Goal: Information Seeking & Learning: Learn about a topic

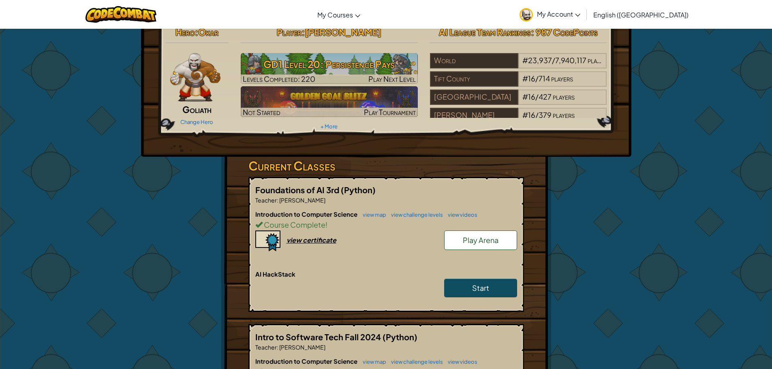
scroll to position [203, 0]
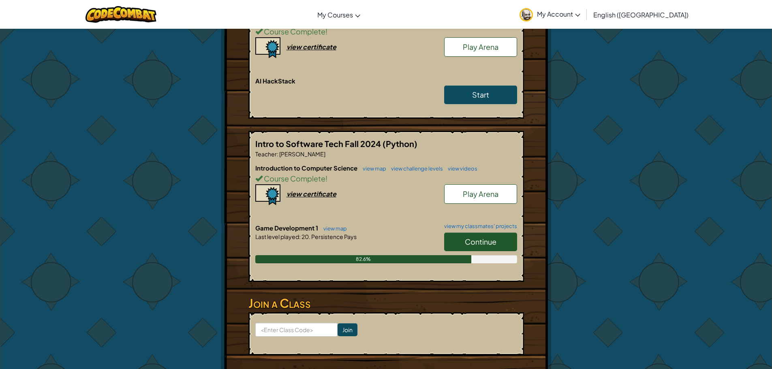
click at [462, 234] on link "Continue" at bounding box center [480, 242] width 73 height 19
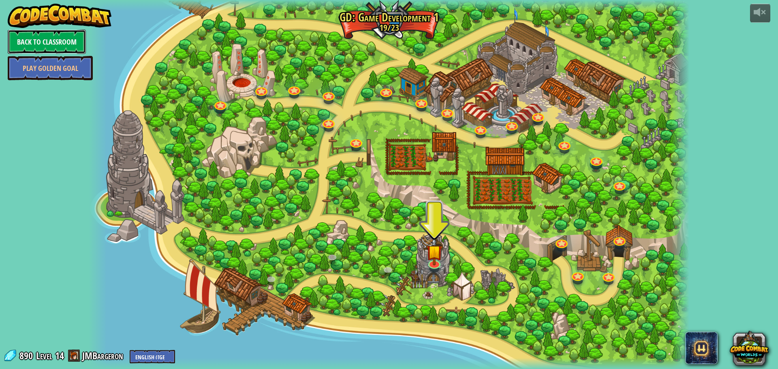
click at [54, 36] on link "Back to Classroom" at bounding box center [47, 42] width 78 height 24
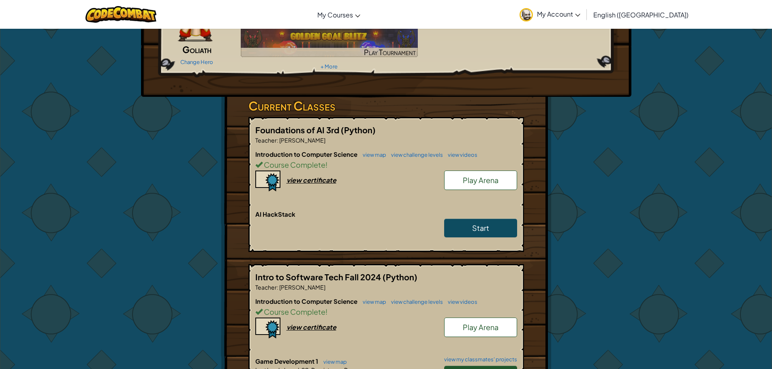
scroll to position [81, 0]
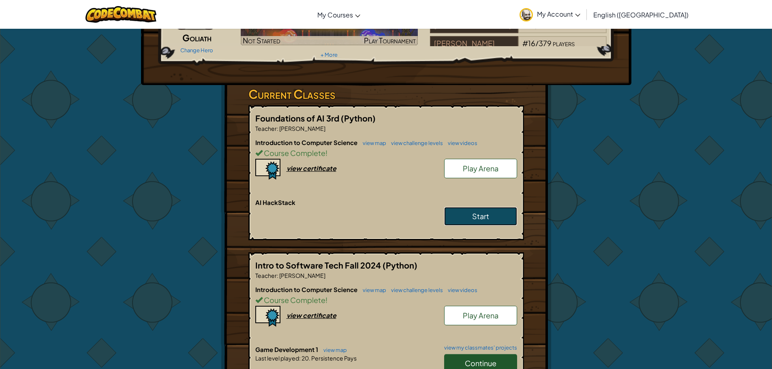
click at [460, 216] on link "Start" at bounding box center [480, 216] width 73 height 19
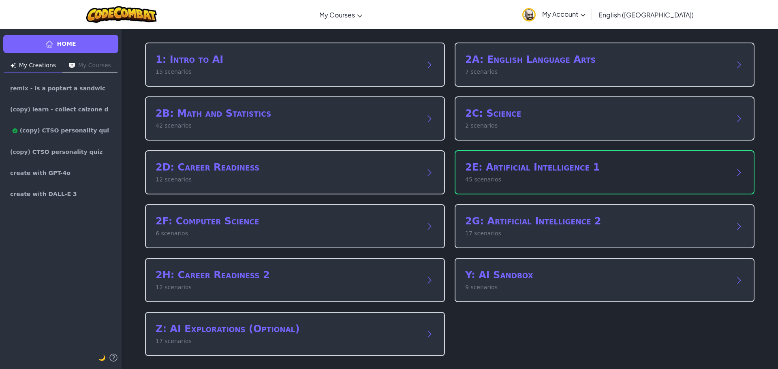
click at [492, 169] on h2 "2E: Artificial Intelligence 1" at bounding box center [596, 167] width 263 height 13
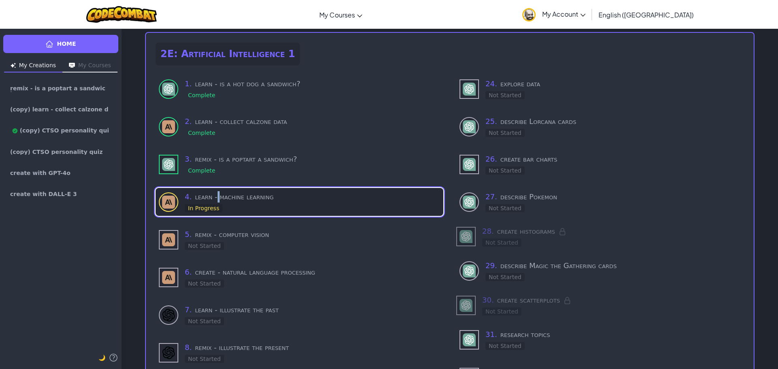
click at [216, 197] on h3 "4 . learn - machine learning" at bounding box center [312, 196] width 255 height 11
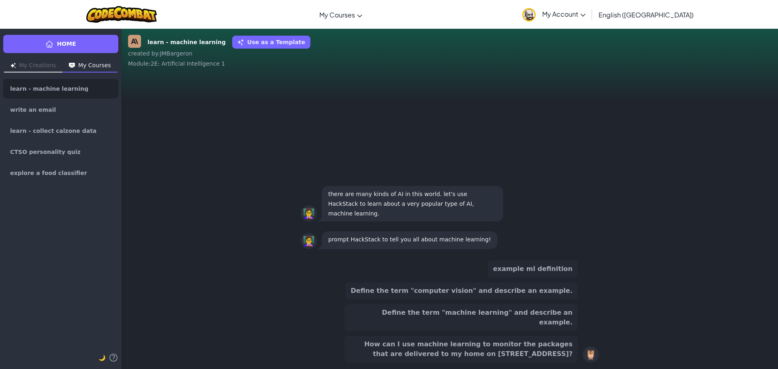
click at [512, 320] on button "Define the term "machine learning" and describe an example." at bounding box center [460, 317] width 233 height 27
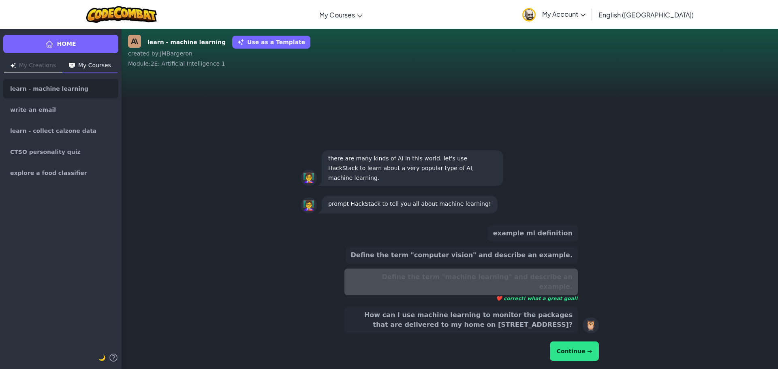
click at [589, 356] on button "Continue →" at bounding box center [574, 351] width 49 height 19
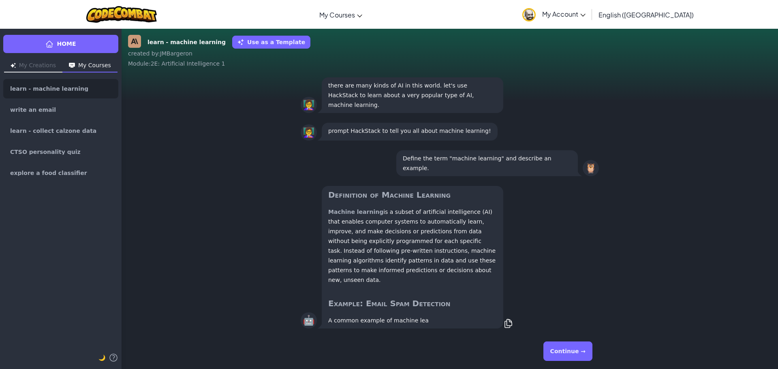
click at [580, 348] on button "Continue →" at bounding box center [567, 351] width 49 height 19
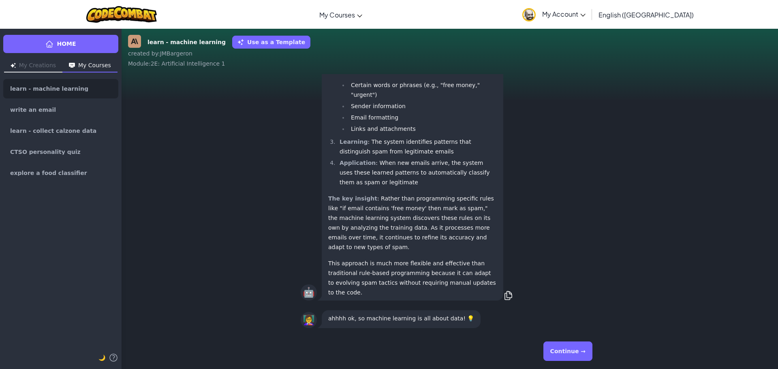
click at [566, 353] on button "Continue →" at bounding box center [567, 351] width 49 height 19
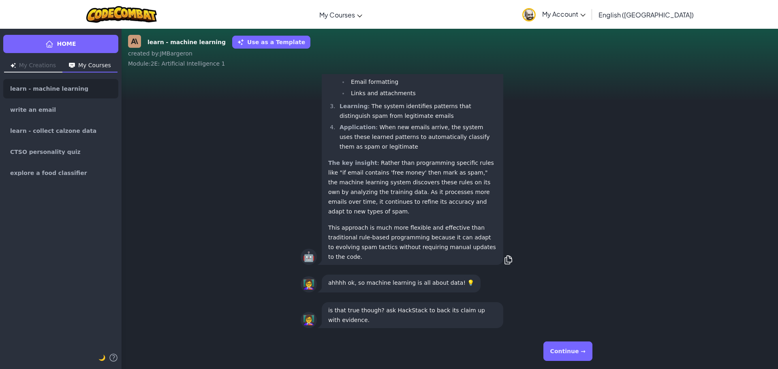
click at [562, 349] on button "Continue →" at bounding box center [567, 351] width 49 height 19
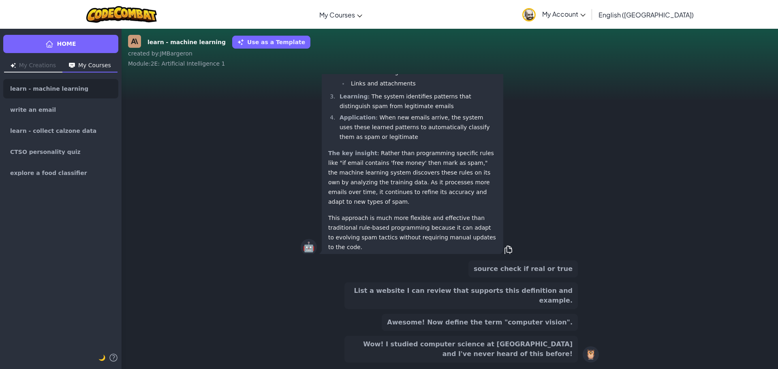
scroll to position [-69, 0]
click at [488, 303] on button "List a website I can review that supports this definition and example." at bounding box center [460, 295] width 233 height 27
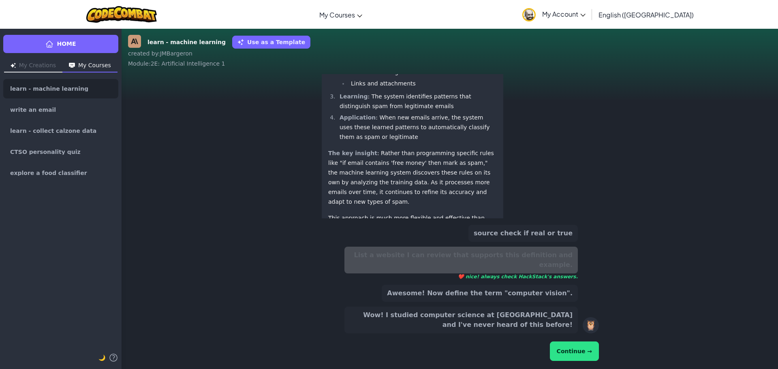
click at [569, 351] on button "Continue →" at bounding box center [574, 351] width 49 height 19
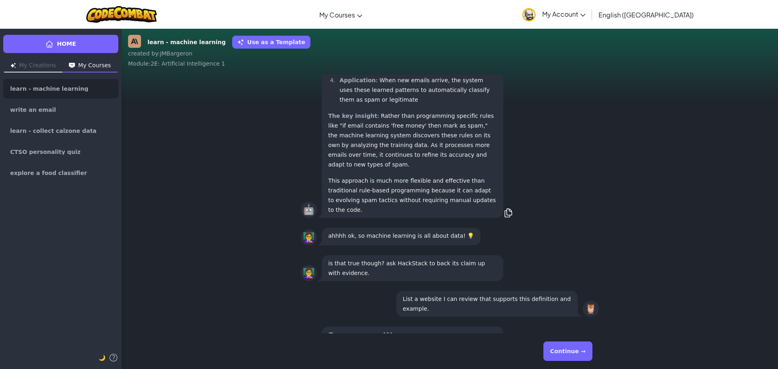
scroll to position [0, 0]
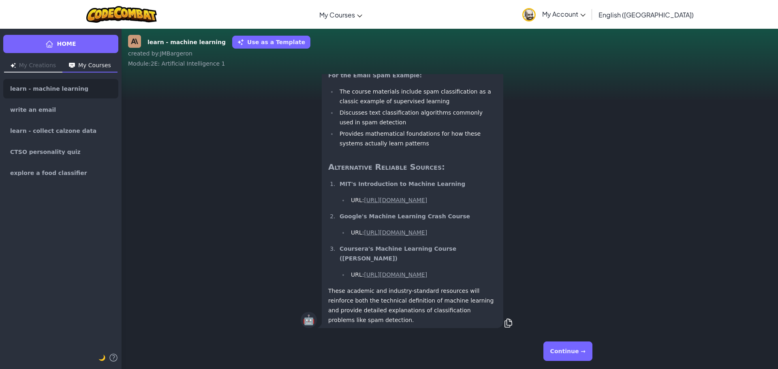
click at [565, 351] on button "Continue →" at bounding box center [567, 351] width 49 height 19
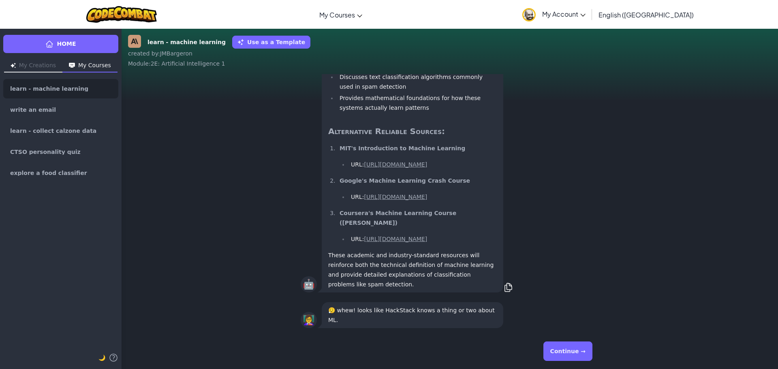
click at [571, 353] on button "Continue →" at bounding box center [567, 351] width 49 height 19
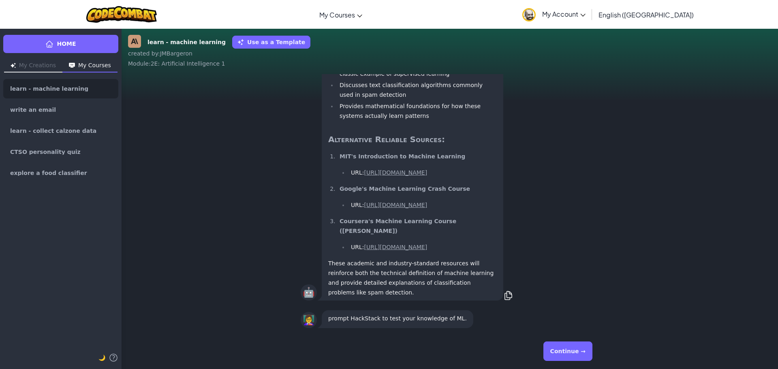
click at [568, 344] on button "Continue →" at bounding box center [567, 351] width 49 height 19
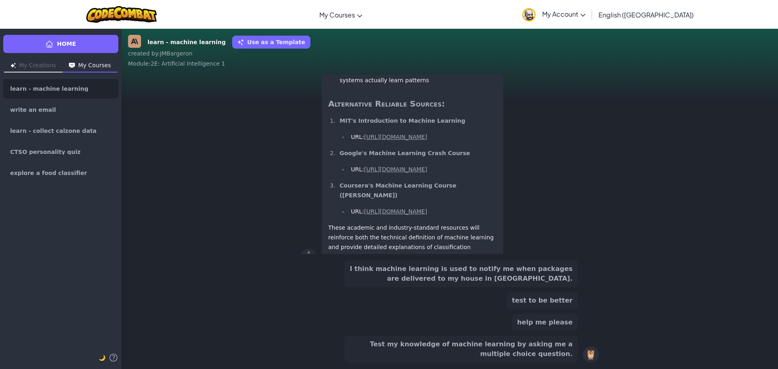
scroll to position [-79, 0]
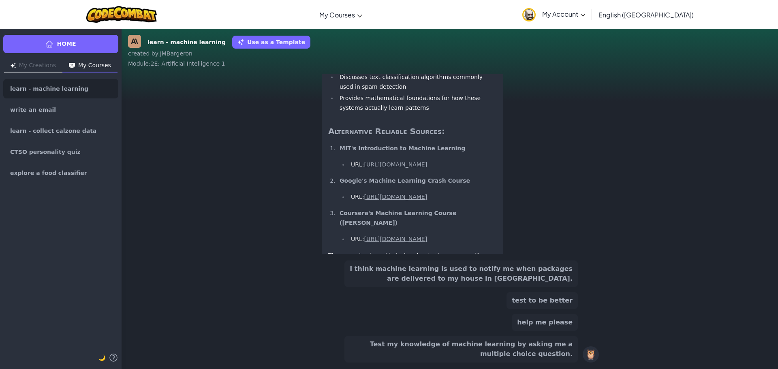
click at [472, 279] on button "I think machine learning is used to notify me when packages are delivered to my…" at bounding box center [460, 274] width 233 height 27
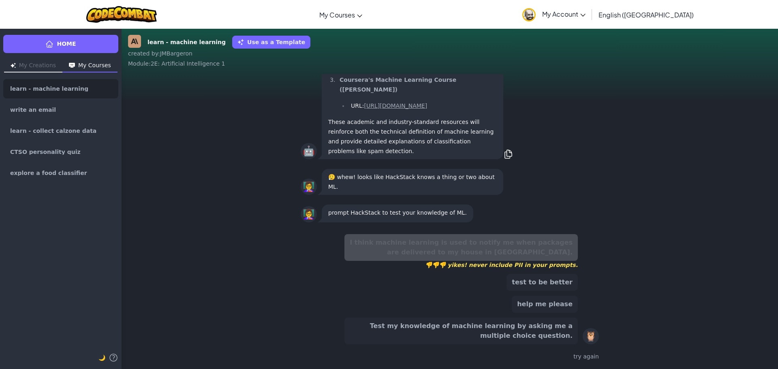
click at [537, 325] on button "Test my knowledge of machine learning by asking me a multiple choice question." at bounding box center [460, 331] width 233 height 27
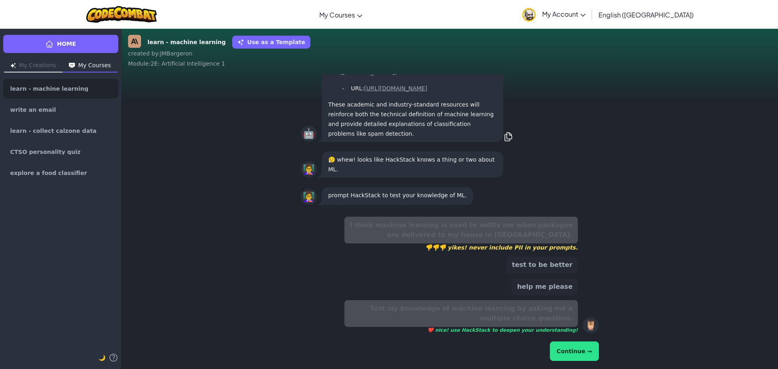
scroll to position [-17, 0]
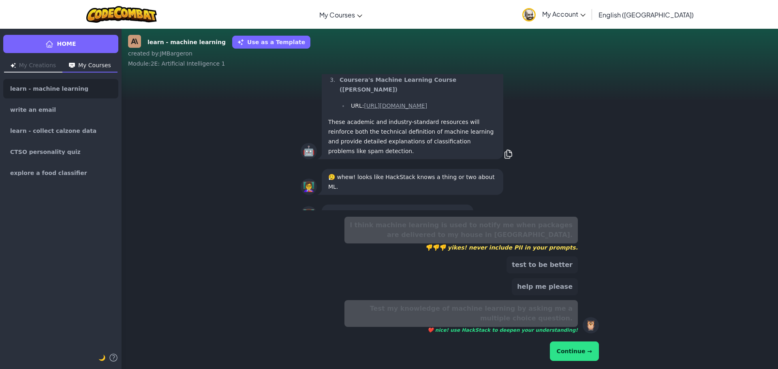
click at [577, 351] on button "Continue →" at bounding box center [574, 351] width 49 height 19
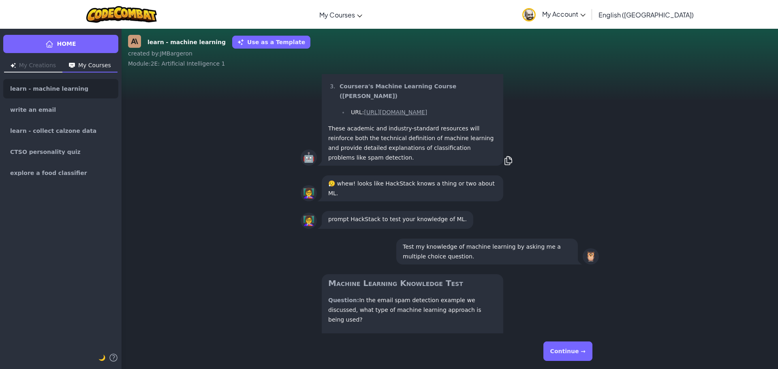
click at [577, 351] on button "Continue →" at bounding box center [567, 351] width 49 height 19
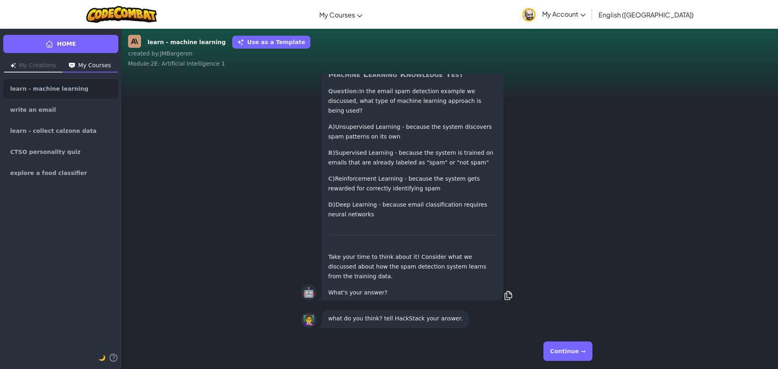
click at [577, 351] on button "Continue →" at bounding box center [567, 351] width 49 height 19
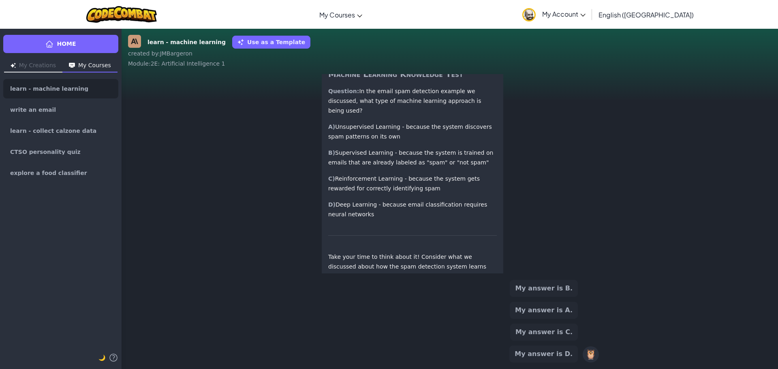
click at [545, 314] on button "My answer is A." at bounding box center [544, 310] width 68 height 17
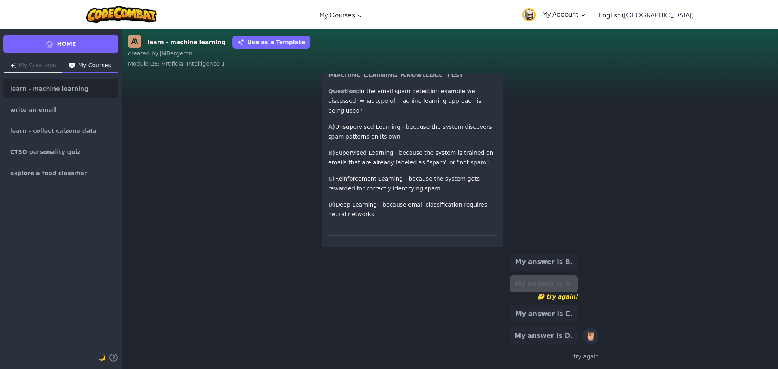
click at [543, 262] on button "My answer is B." at bounding box center [544, 262] width 68 height 17
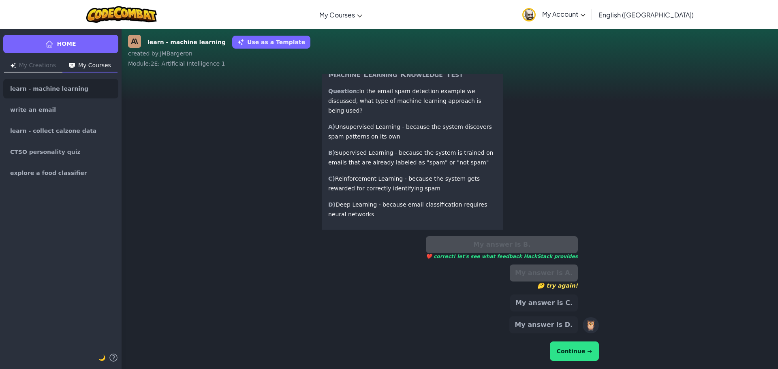
drag, startPoint x: 581, startPoint y: 340, endPoint x: 581, endPoint y: 346, distance: 6.1
click at [581, 344] on div "Continue →" at bounding box center [450, 351] width 298 height 23
click at [581, 346] on button "Continue →" at bounding box center [574, 351] width 49 height 19
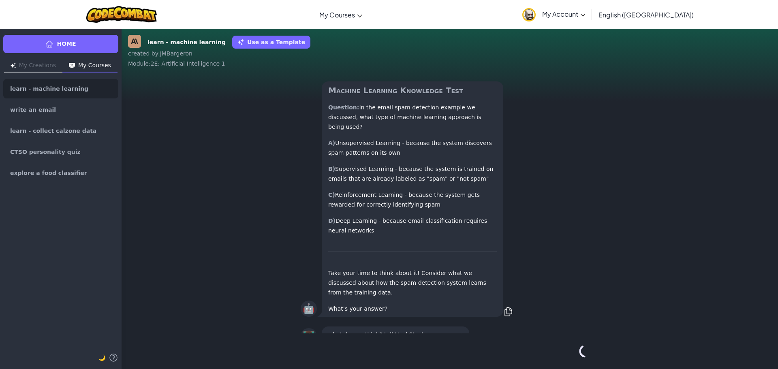
scroll to position [-27, 0]
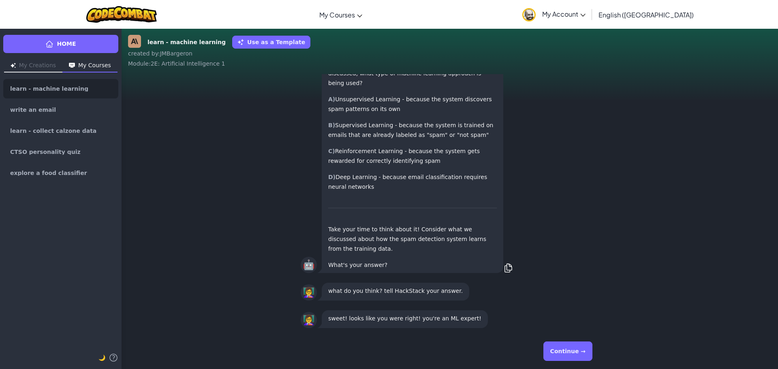
click at [590, 345] on button "Continue →" at bounding box center [567, 351] width 49 height 19
click at [582, 346] on div "Continue →" at bounding box center [450, 351] width 298 height 29
click at [569, 347] on button "Continue →" at bounding box center [567, 351] width 49 height 19
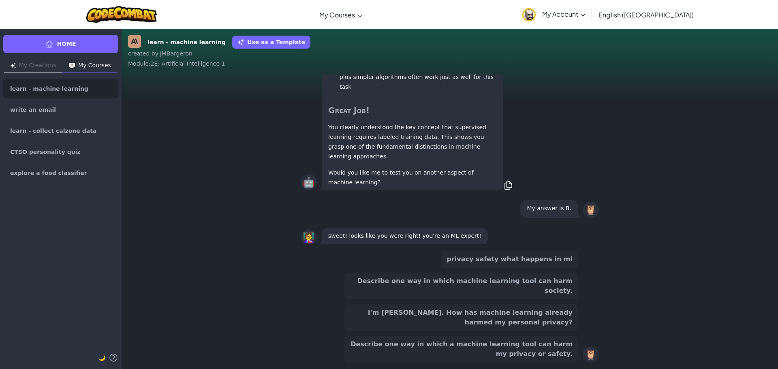
scroll to position [0, 0]
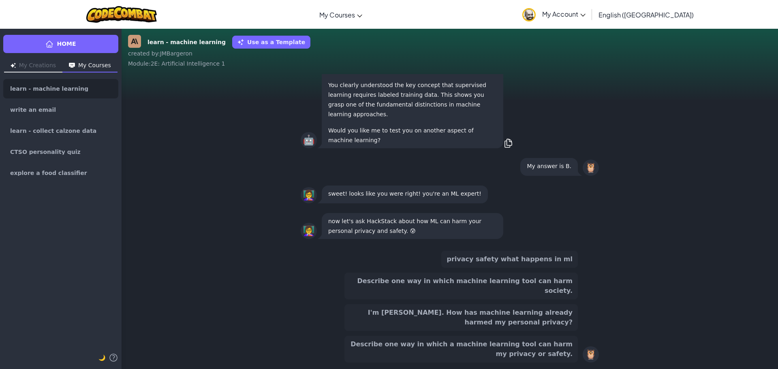
click at [464, 299] on button "Describe one way in which machine learning tool can harm society." at bounding box center [460, 286] width 233 height 27
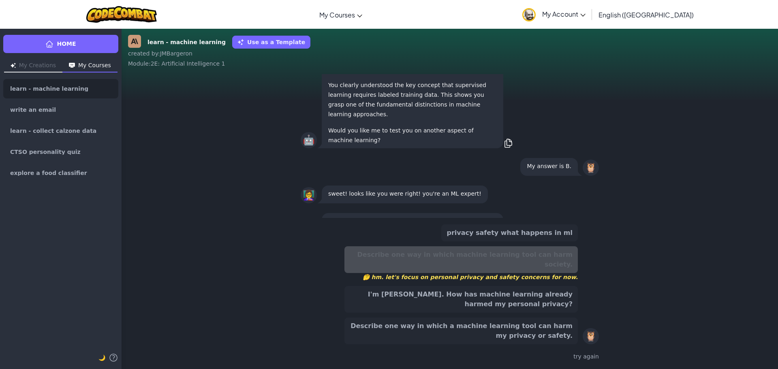
click at [466, 318] on button "Describe one way in which a machine learning tool can harm my privacy or safety." at bounding box center [460, 331] width 233 height 27
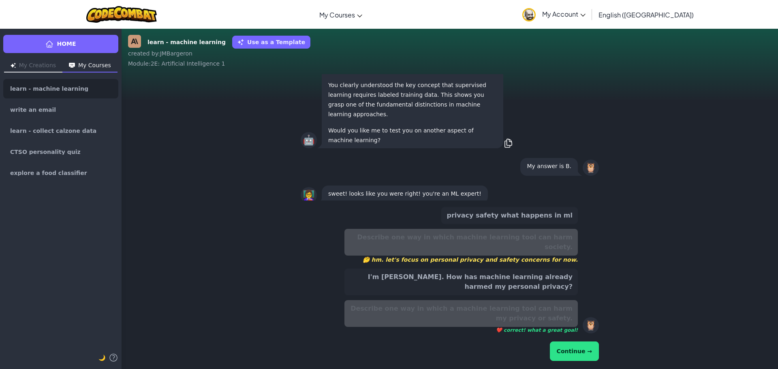
click at [575, 354] on button "Continue →" at bounding box center [574, 351] width 49 height 19
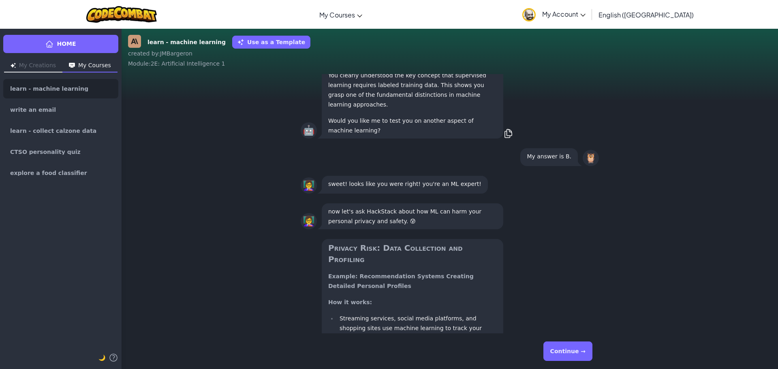
click at [566, 348] on button "Continue →" at bounding box center [567, 351] width 49 height 19
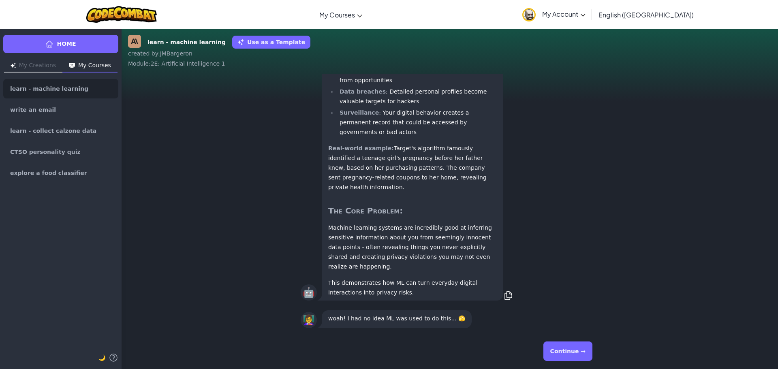
click at [566, 348] on button "Continue →" at bounding box center [567, 351] width 49 height 19
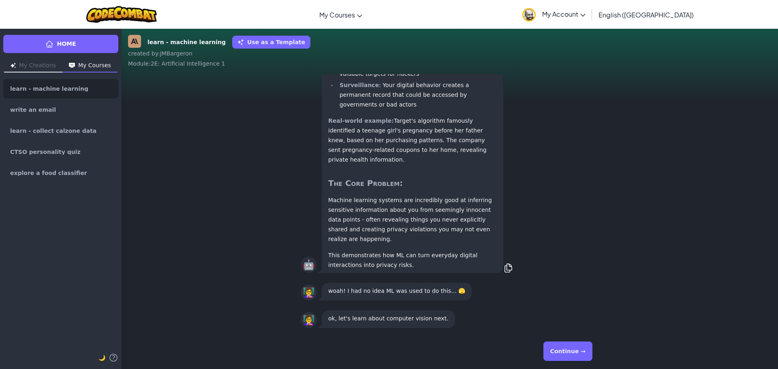
click at [563, 345] on button "Continue →" at bounding box center [567, 351] width 49 height 19
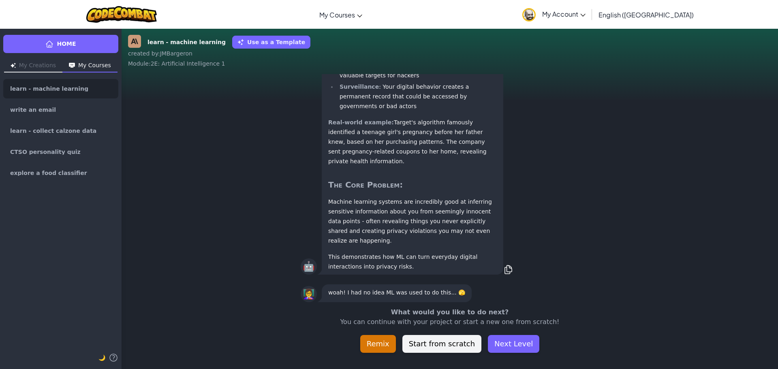
scroll to position [-26, 0]
click at [515, 344] on button "Next Level" at bounding box center [513, 344] width 51 height 18
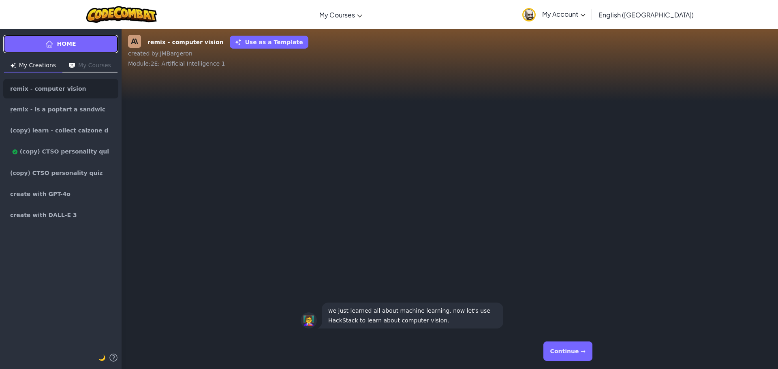
click at [98, 45] on link "Home" at bounding box center [60, 44] width 115 height 18
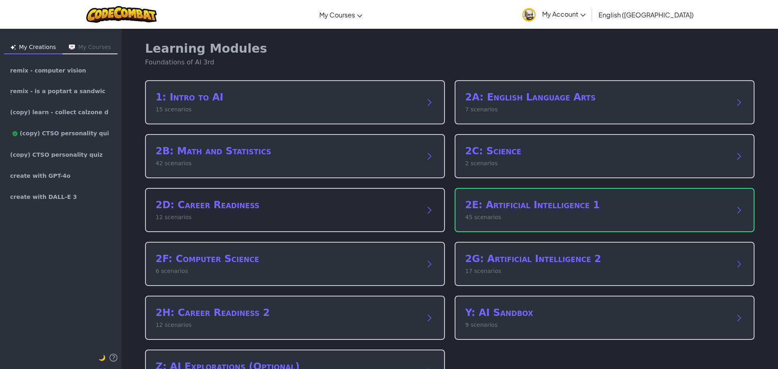
click at [237, 215] on p "12 scenarios" at bounding box center [287, 217] width 263 height 9
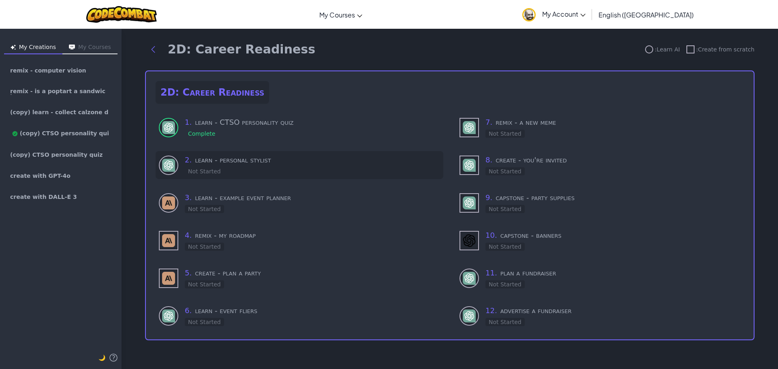
click at [237, 174] on div "2 . learn - personal stylist Not Started" at bounding box center [312, 164] width 255 height 21
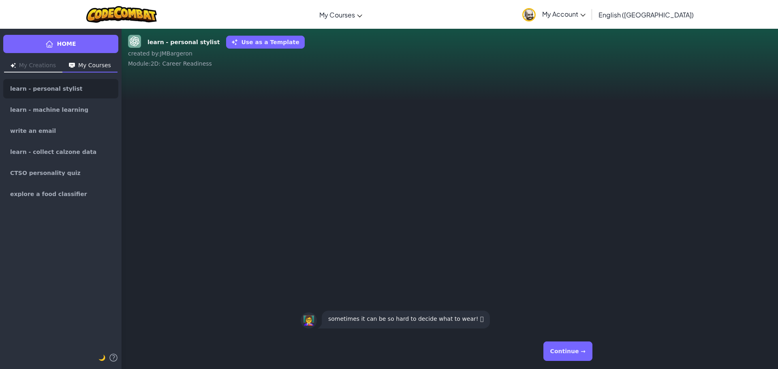
click at [578, 356] on button "Continue →" at bounding box center [567, 351] width 49 height 19
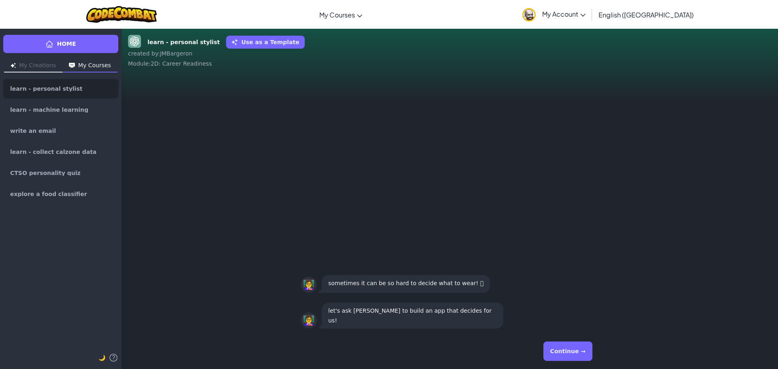
click at [561, 347] on button "Continue →" at bounding box center [567, 351] width 49 height 19
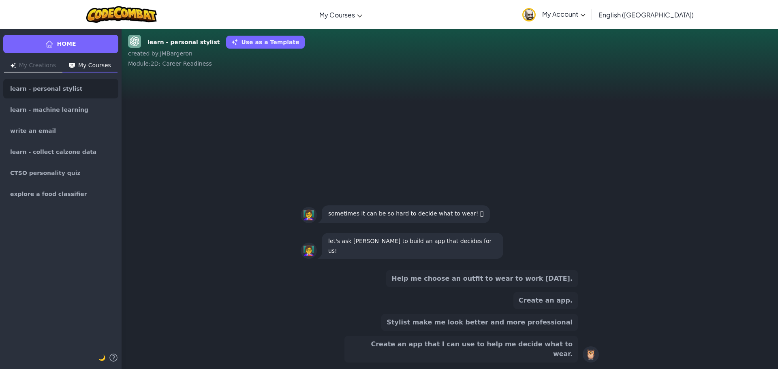
click at [498, 287] on button "Help me choose an outfit to wear to work [DATE]." at bounding box center [482, 278] width 192 height 17
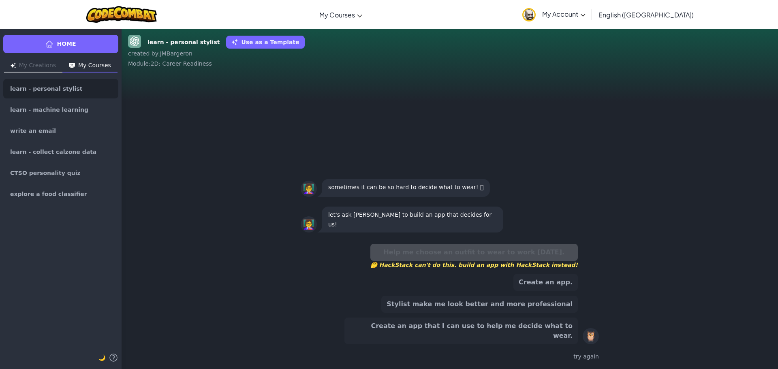
click at [544, 313] on button "Stylist make me look better and more professional" at bounding box center [479, 304] width 197 height 17
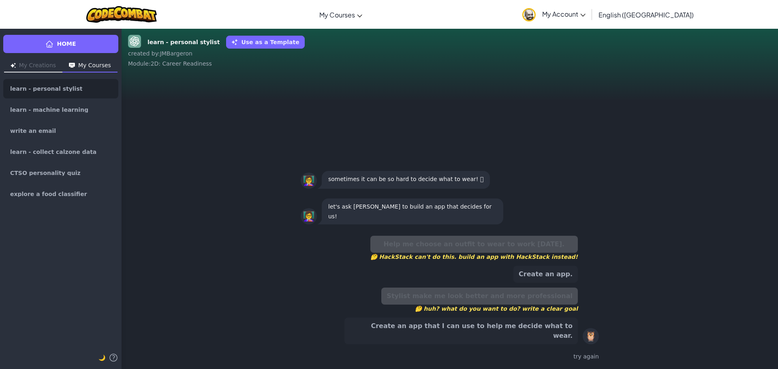
click at [538, 338] on button "Create an app that I can use to help me decide what to wear." at bounding box center [460, 331] width 233 height 27
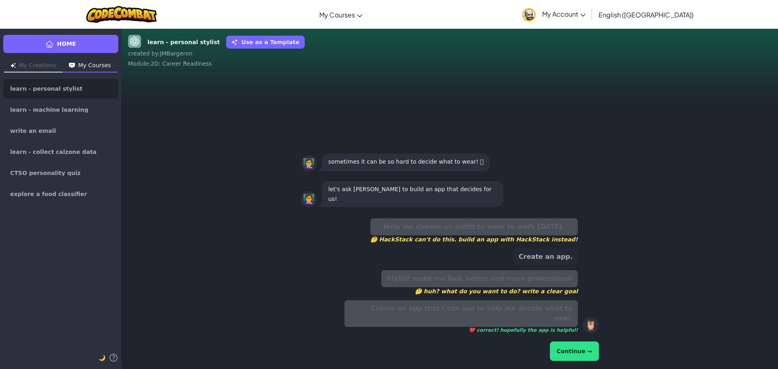
click at [568, 345] on button "Continue →" at bounding box center [574, 351] width 49 height 19
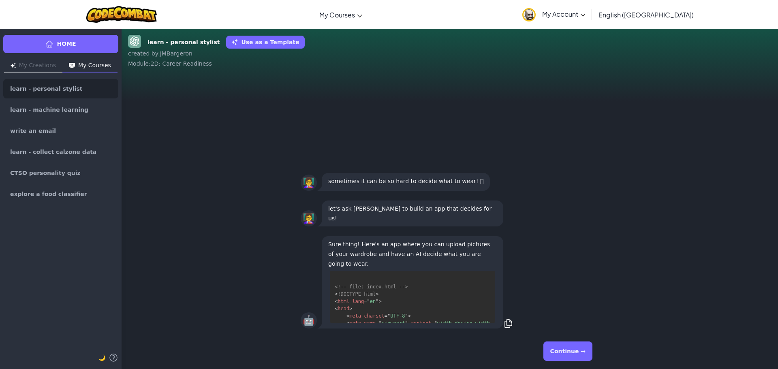
click at [588, 351] on button "Continue →" at bounding box center [567, 351] width 49 height 19
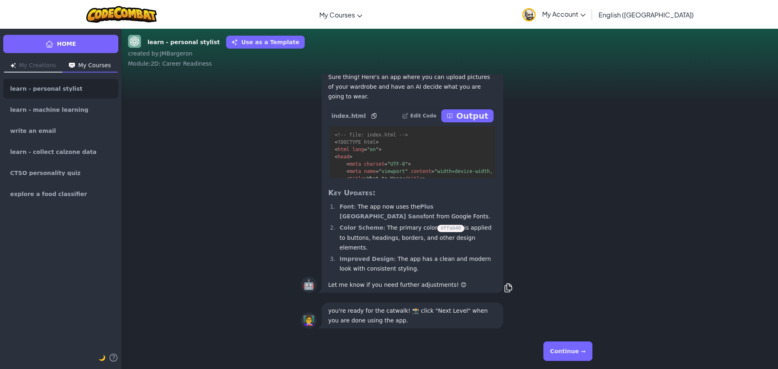
scroll to position [0, 0]
click at [463, 122] on button "Output" at bounding box center [467, 115] width 52 height 13
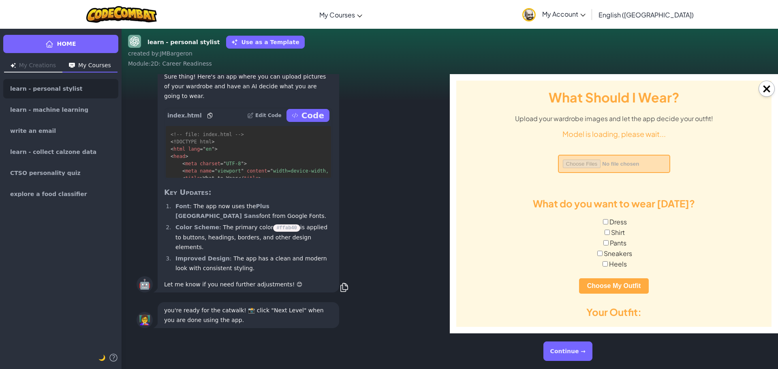
scroll to position [0, 0]
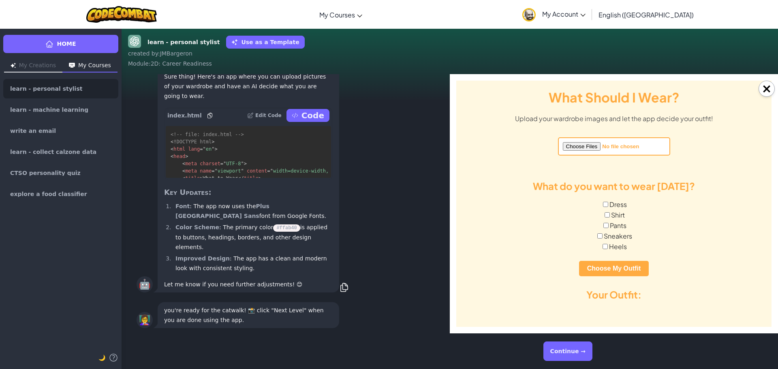
click at [620, 218] on label "Shirt" at bounding box center [613, 215] width 315 height 9
click at [610, 218] on input "Shirt" at bounding box center [607, 214] width 5 height 5
checkbox input "true"
click at [611, 227] on label "Pants" at bounding box center [613, 225] width 315 height 9
click at [609, 227] on input "Pants" at bounding box center [605, 225] width 5 height 5
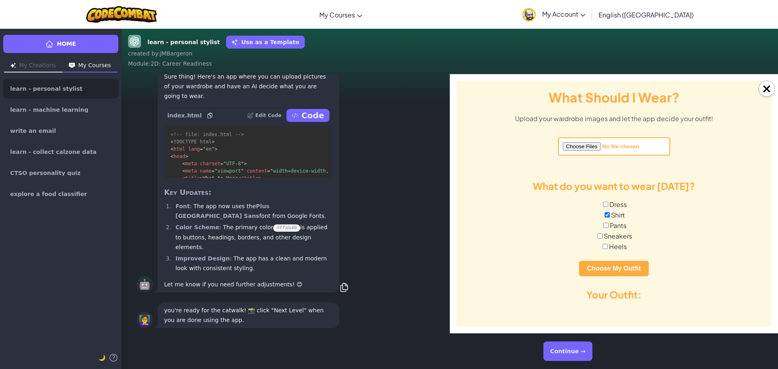
checkbox input "true"
click at [599, 239] on label "Sneakers" at bounding box center [613, 236] width 315 height 9
click at [599, 239] on input "Sneakers" at bounding box center [599, 235] width 5 height 5
checkbox input "true"
click at [612, 267] on button "Choose My Outfit" at bounding box center [614, 268] width 70 height 15
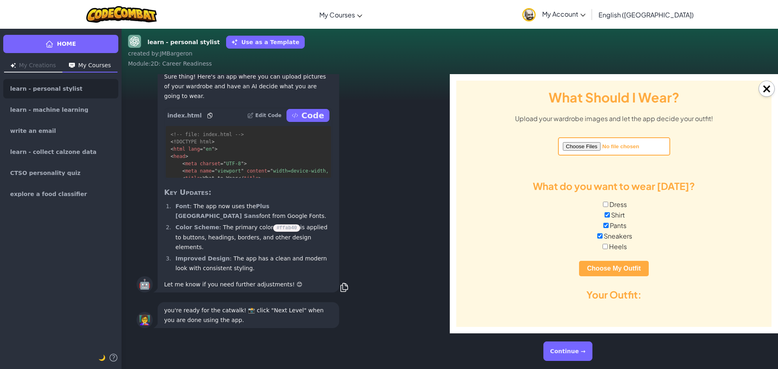
click at [574, 352] on button "Continue →" at bounding box center [567, 351] width 49 height 19
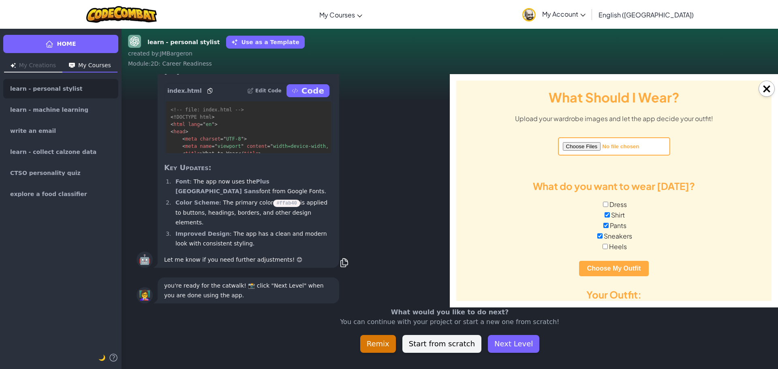
scroll to position [0, 0]
click at [510, 345] on button "Next Level" at bounding box center [513, 344] width 51 height 18
